Goal: Navigation & Orientation: Find specific page/section

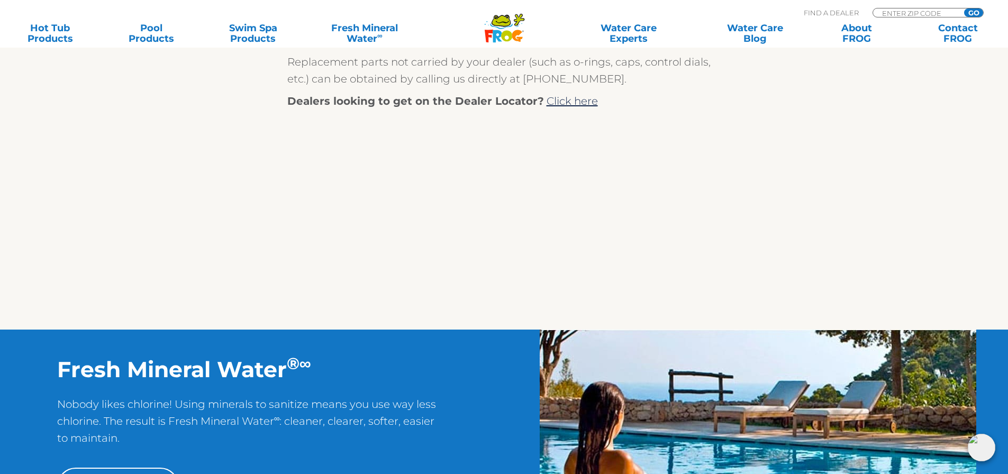
scroll to position [577, 0]
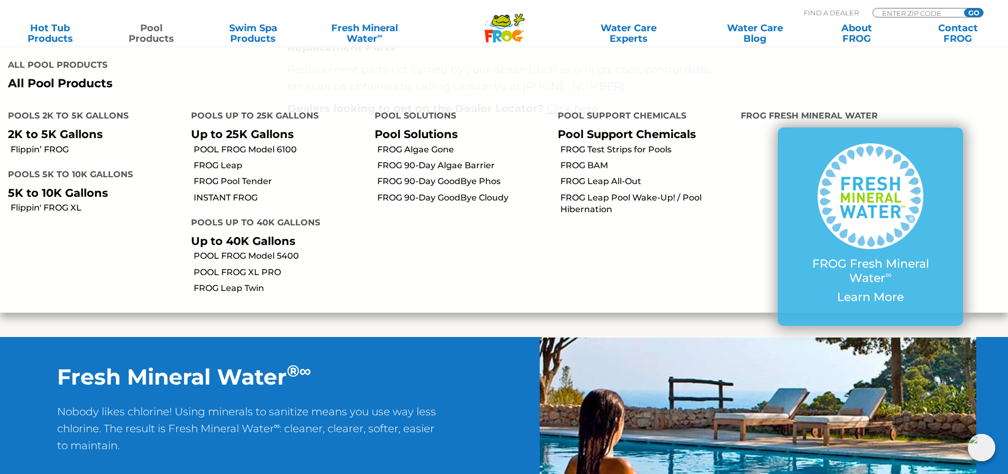
click at [151, 33] on link "Pool Products" at bounding box center [151, 33] width 79 height 21
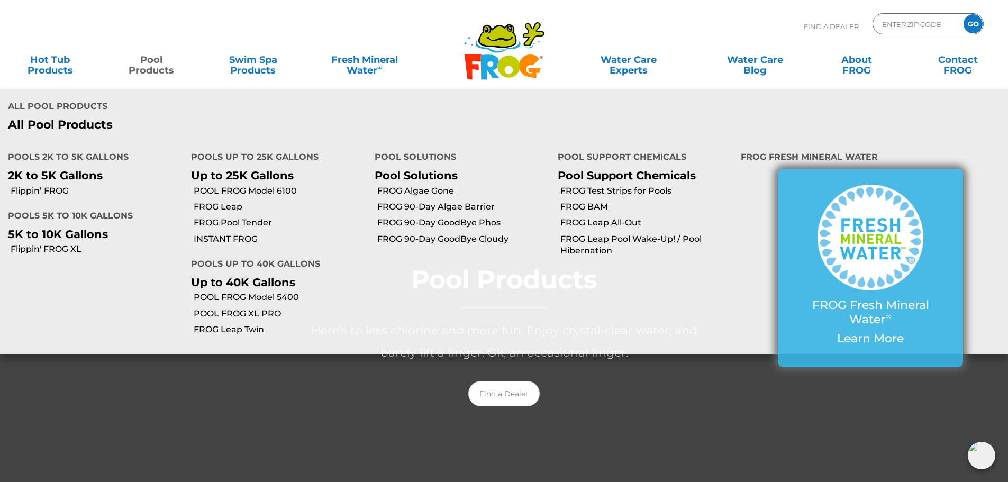
click at [864, 207] on img at bounding box center [870, 238] width 106 height 106
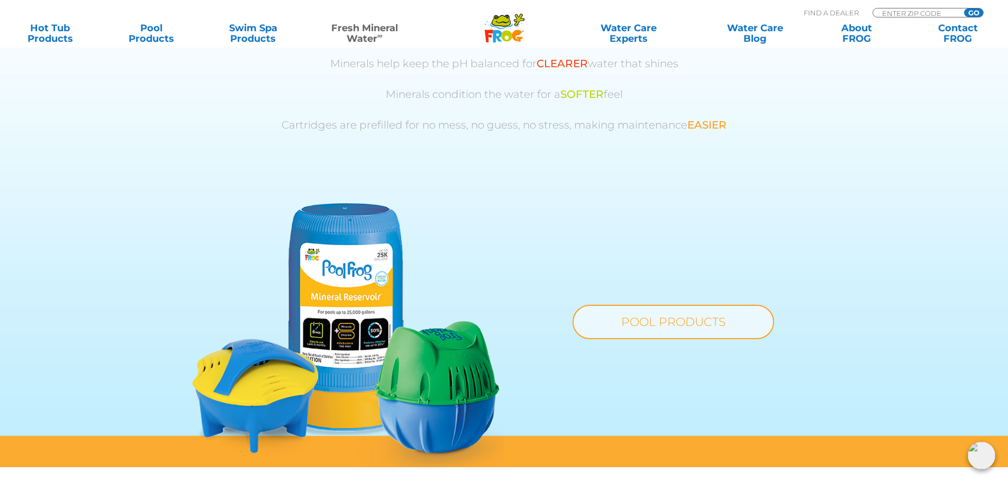
scroll to position [688, 0]
